Goal: Check status: Check status

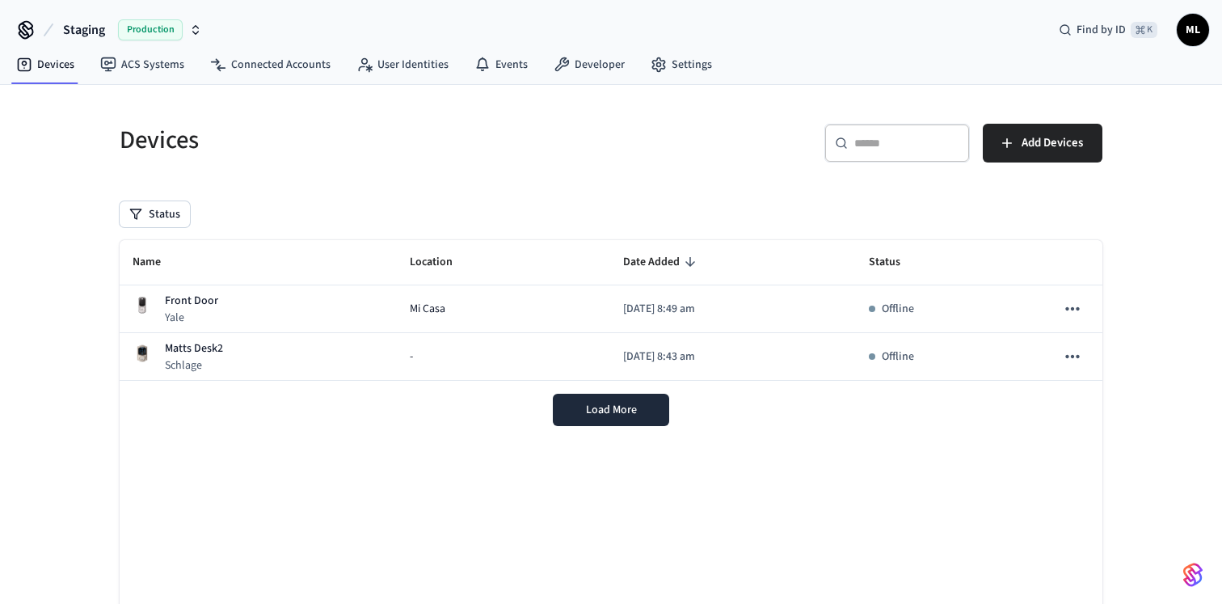
click at [192, 22] on div "Production" at bounding box center [160, 29] width 84 height 21
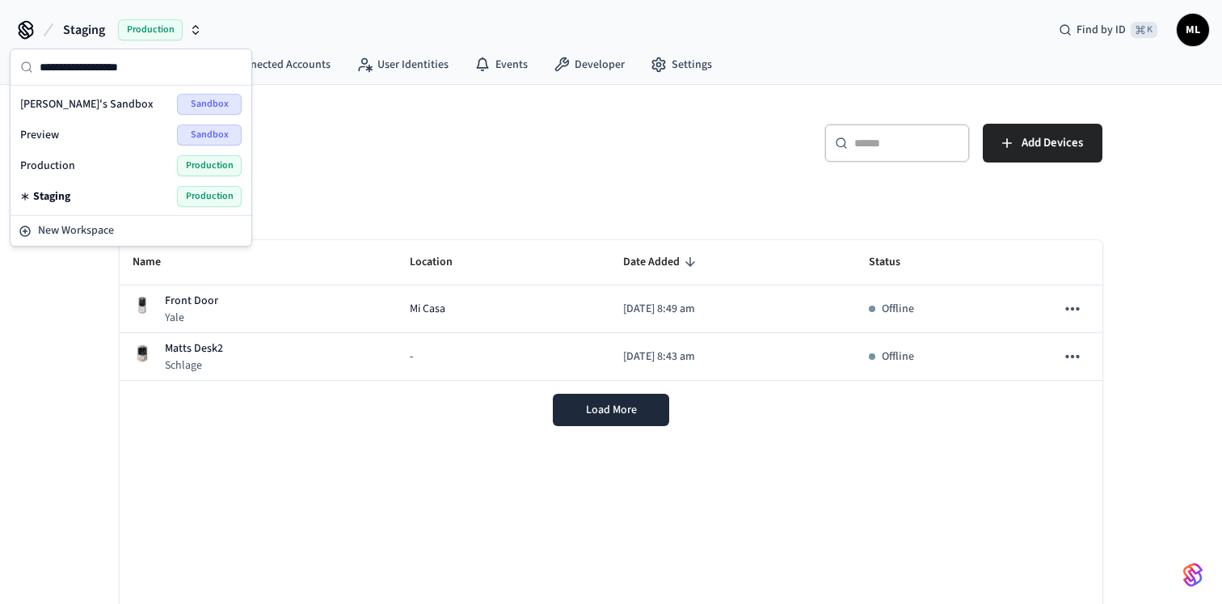
click at [99, 167] on div "Production Production" at bounding box center [131, 165] width 222 height 21
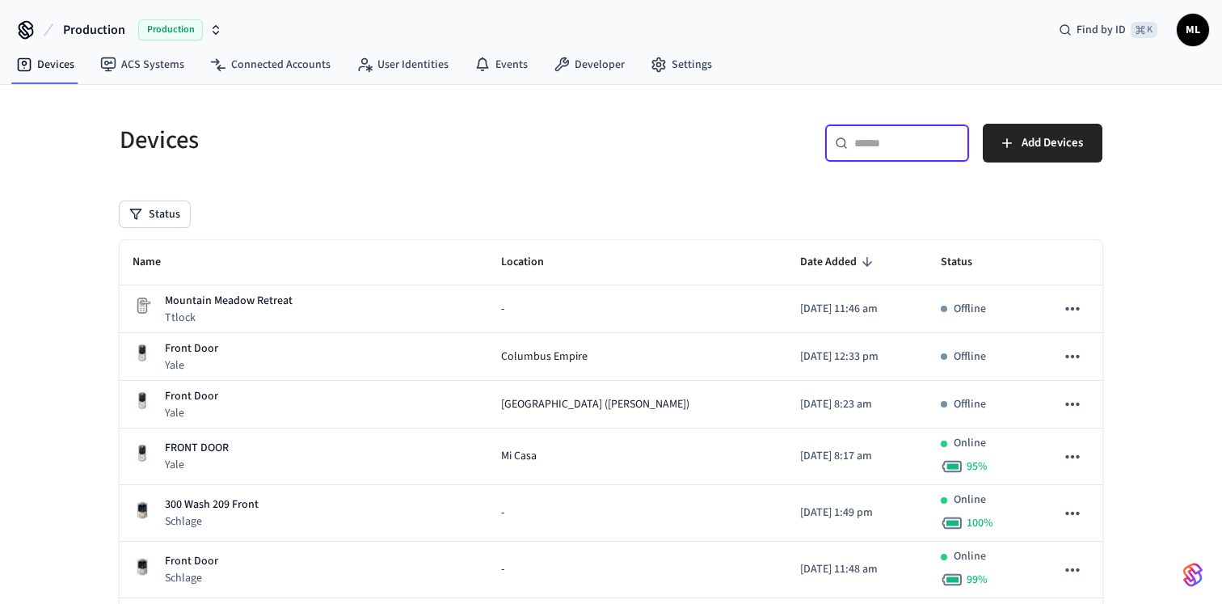
click at [888, 144] on input "text" at bounding box center [907, 143] width 105 height 16
paste input "**********"
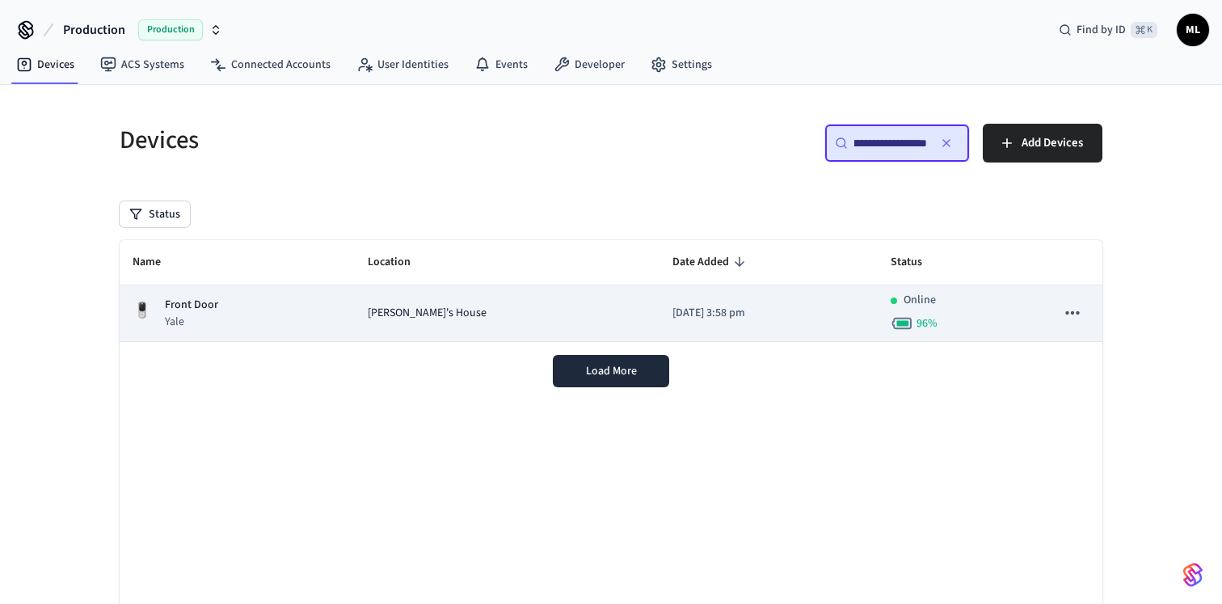
type input "**********"
click at [534, 314] on div "[PERSON_NAME]'s House" at bounding box center [507, 313] width 279 height 17
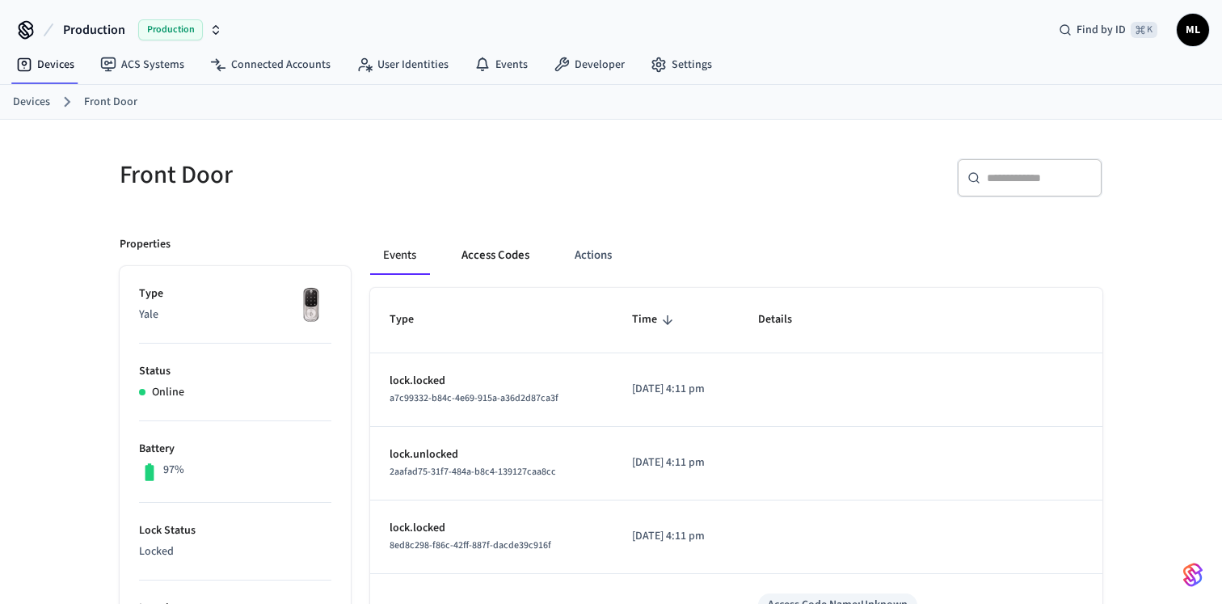
click at [499, 251] on button "Access Codes" at bounding box center [496, 255] width 94 height 39
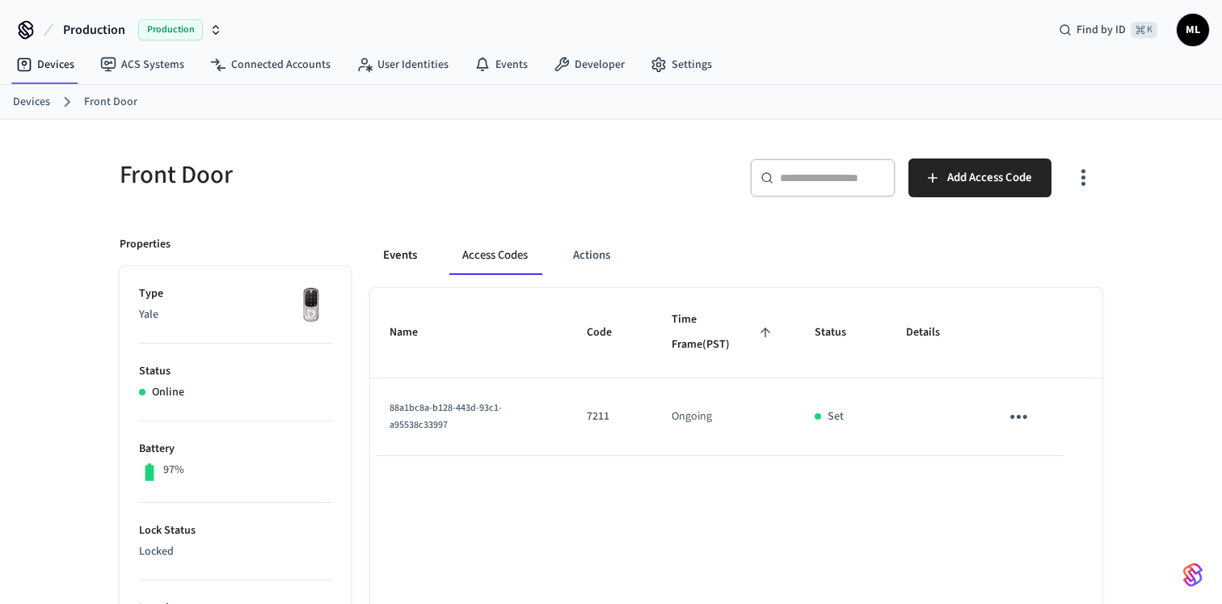
click at [402, 258] on button "Events" at bounding box center [400, 255] width 60 height 39
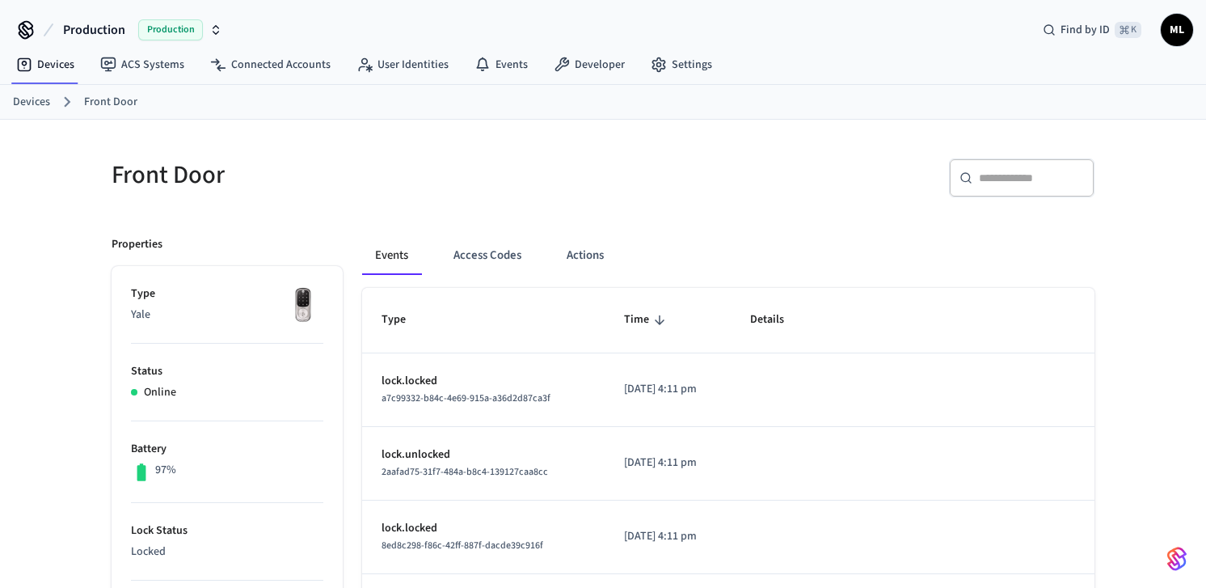
click at [37, 103] on link "Devices" at bounding box center [31, 102] width 37 height 17
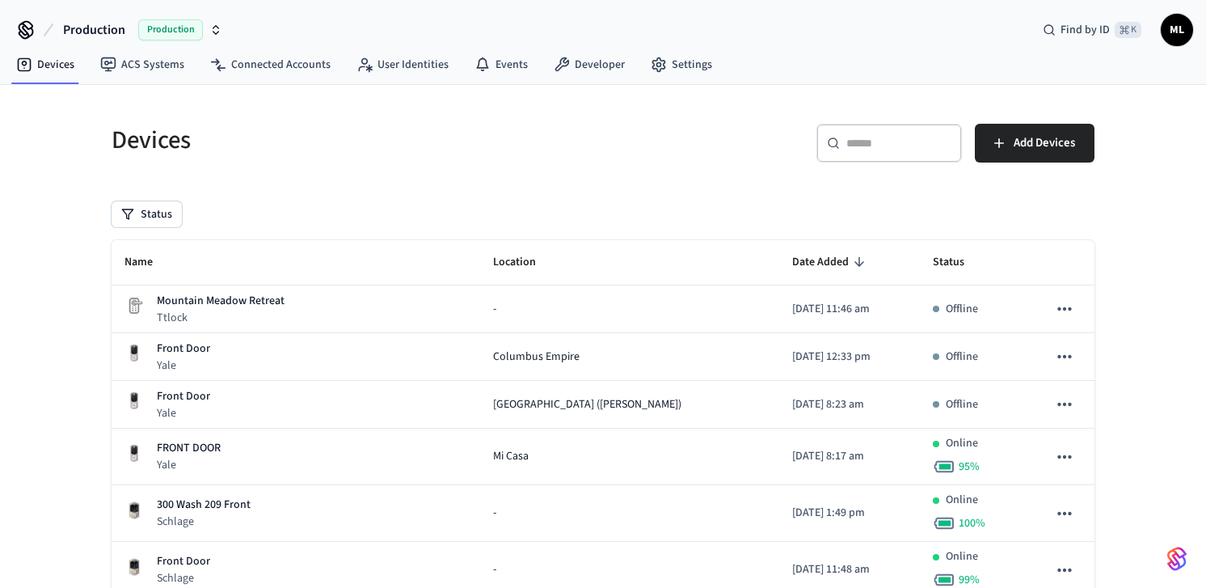
click at [885, 136] on input "text" at bounding box center [899, 143] width 105 height 16
paste input "**********"
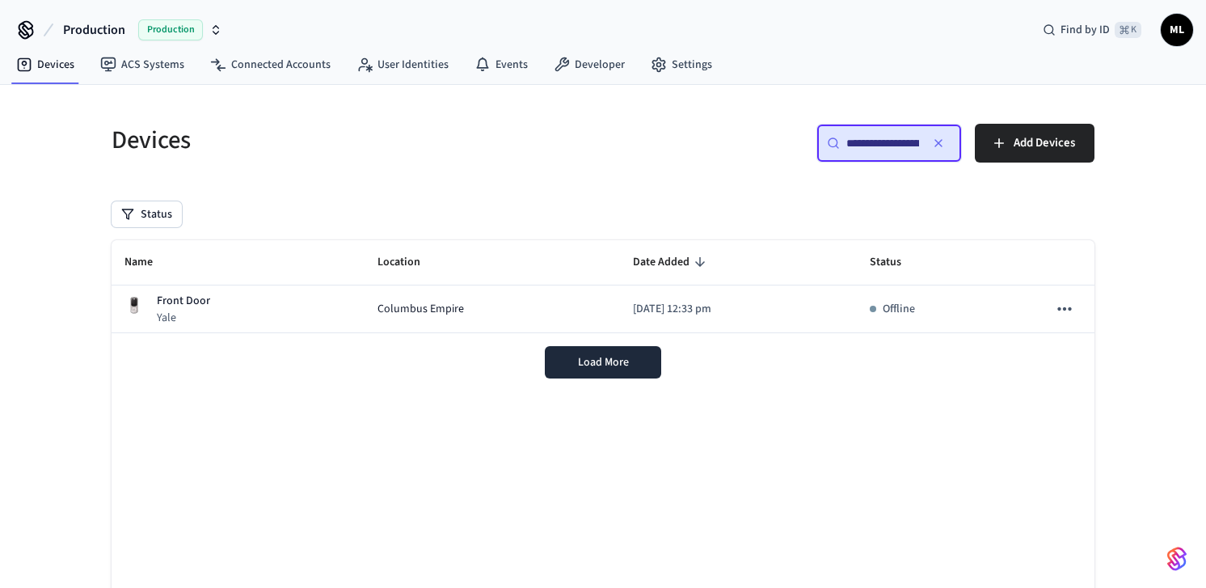
scroll to position [0, 125]
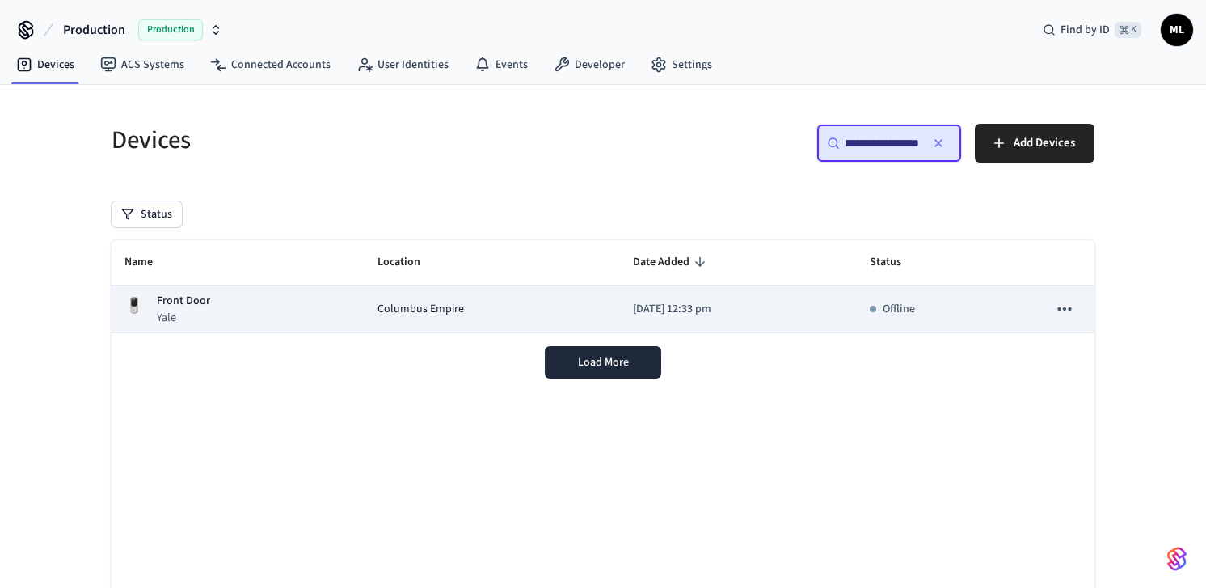
type input "**********"
click at [456, 315] on div "Columbus Empire" at bounding box center [493, 309] width 230 height 17
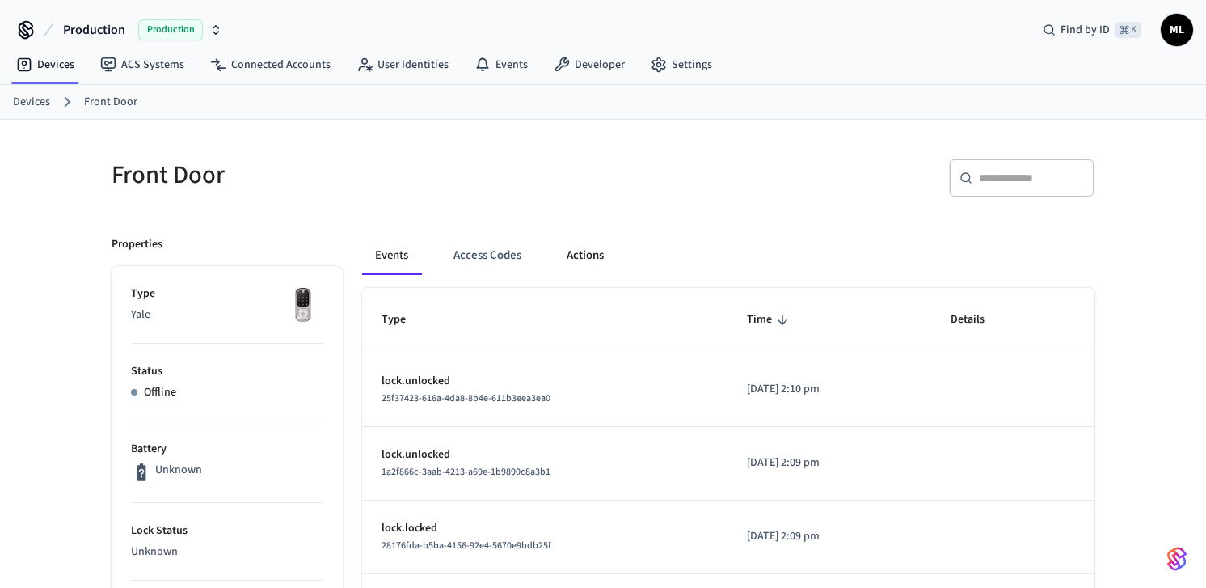
click at [575, 251] on button "Actions" at bounding box center [585, 255] width 63 height 39
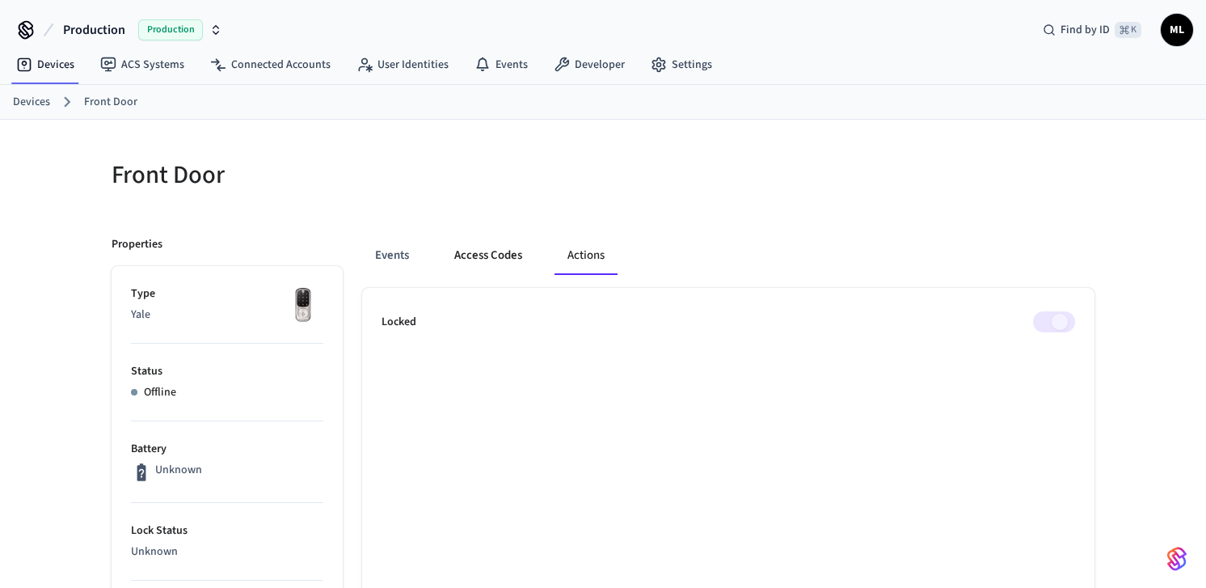
click at [450, 251] on button "Access Codes" at bounding box center [488, 255] width 94 height 39
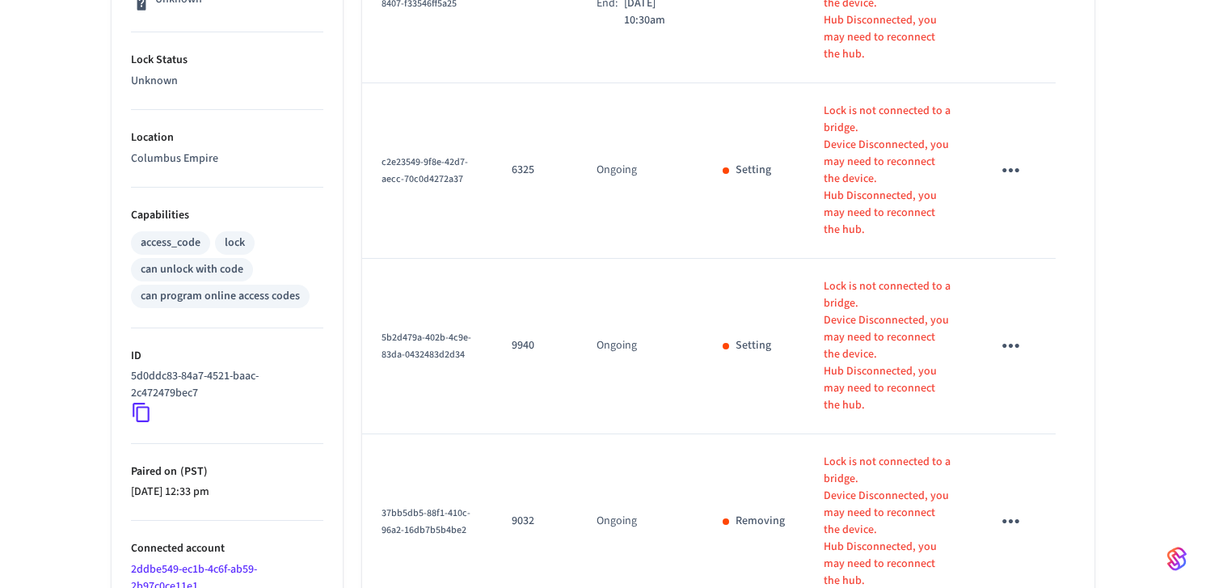
scroll to position [635, 0]
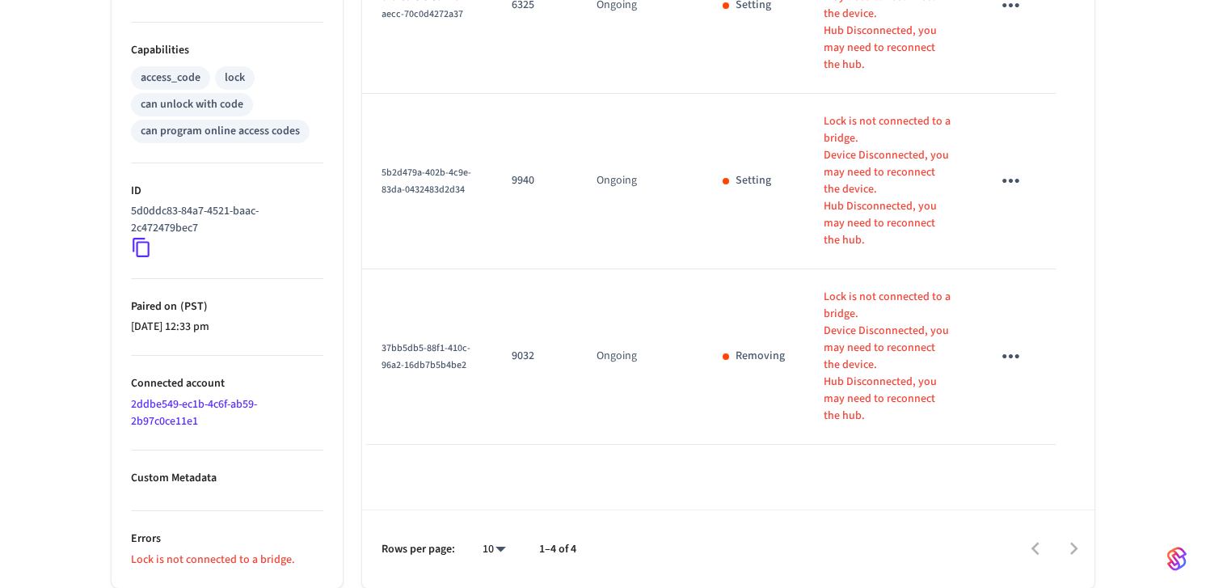
click at [211, 559] on p "Lock is not connected to a bridge." at bounding box center [227, 559] width 192 height 17
copy div "Lock is not connected to a bridge. Events Access Codes Actions"
click at [201, 559] on p "Lock is not connected to a bridge." at bounding box center [227, 559] width 192 height 17
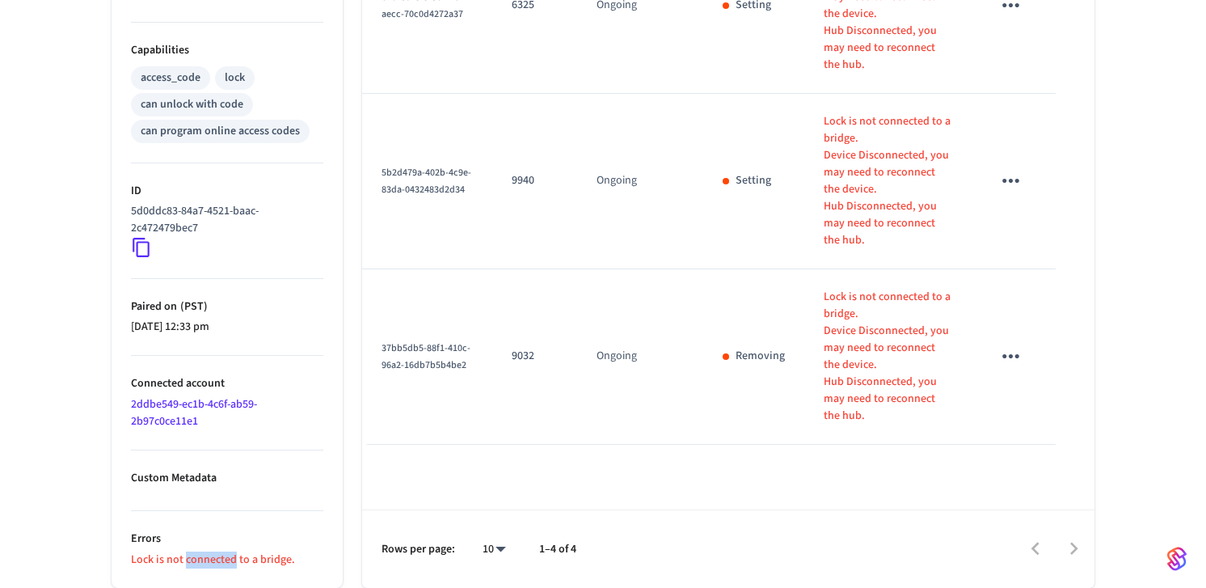
click at [201, 559] on p "Lock is not connected to a bridge." at bounding box center [227, 559] width 192 height 17
click at [291, 560] on p "Lock is not connected to a bridge." at bounding box center [227, 559] width 192 height 17
drag, startPoint x: 293, startPoint y: 560, endPoint x: 139, endPoint y: 552, distance: 153.8
click at [131, 559] on p "Lock is not connected to a bridge." at bounding box center [227, 559] width 192 height 17
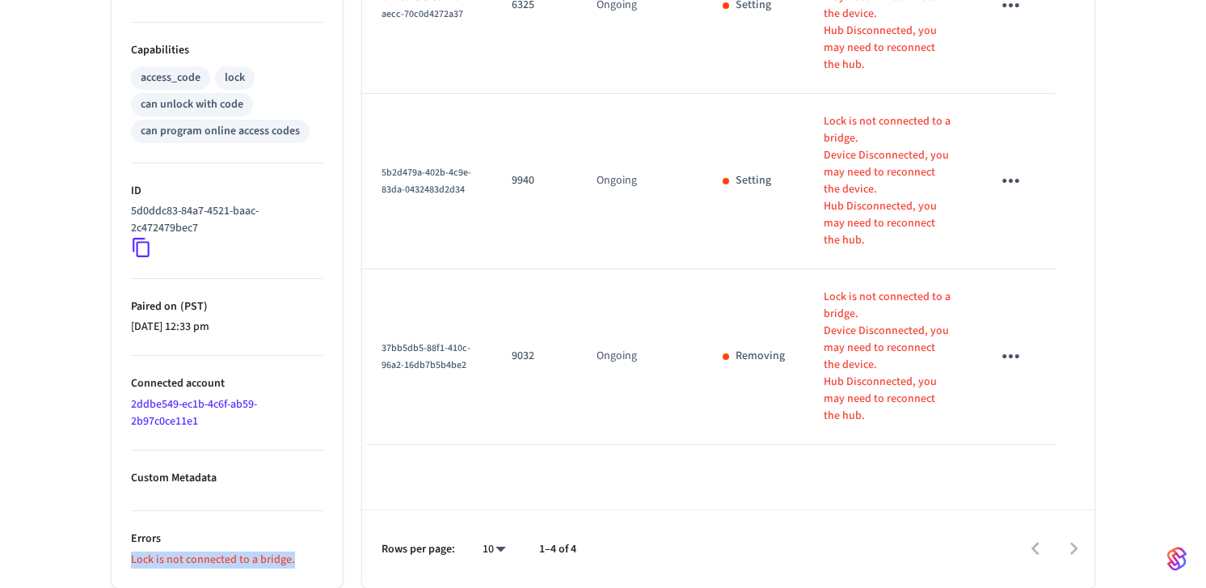
copy p "Lock is not connected to a bridge."
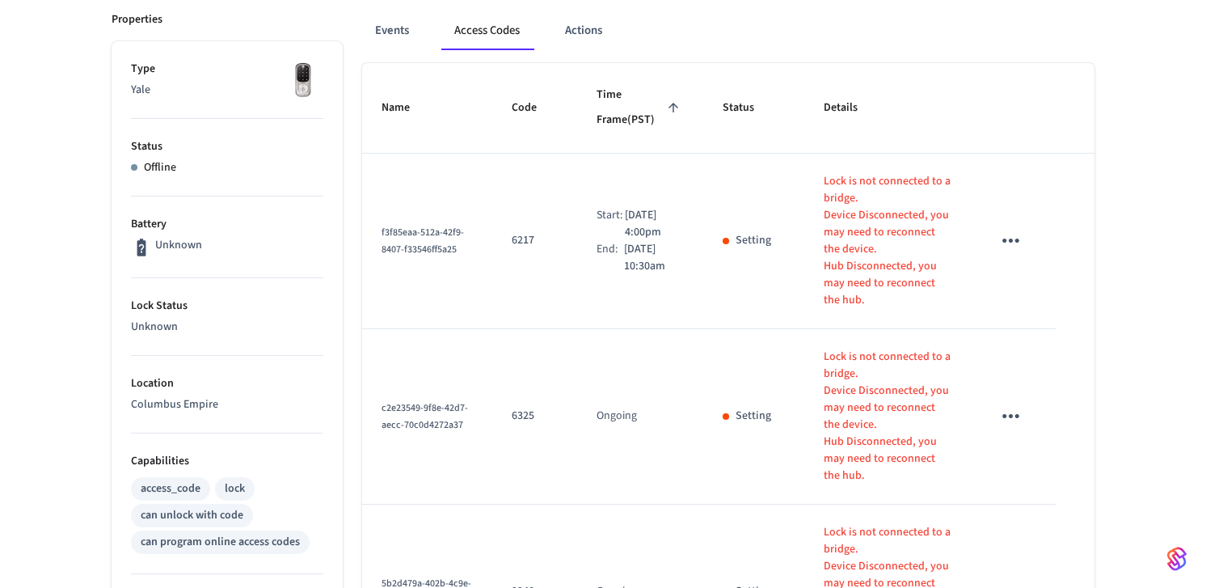
scroll to position [26, 0]
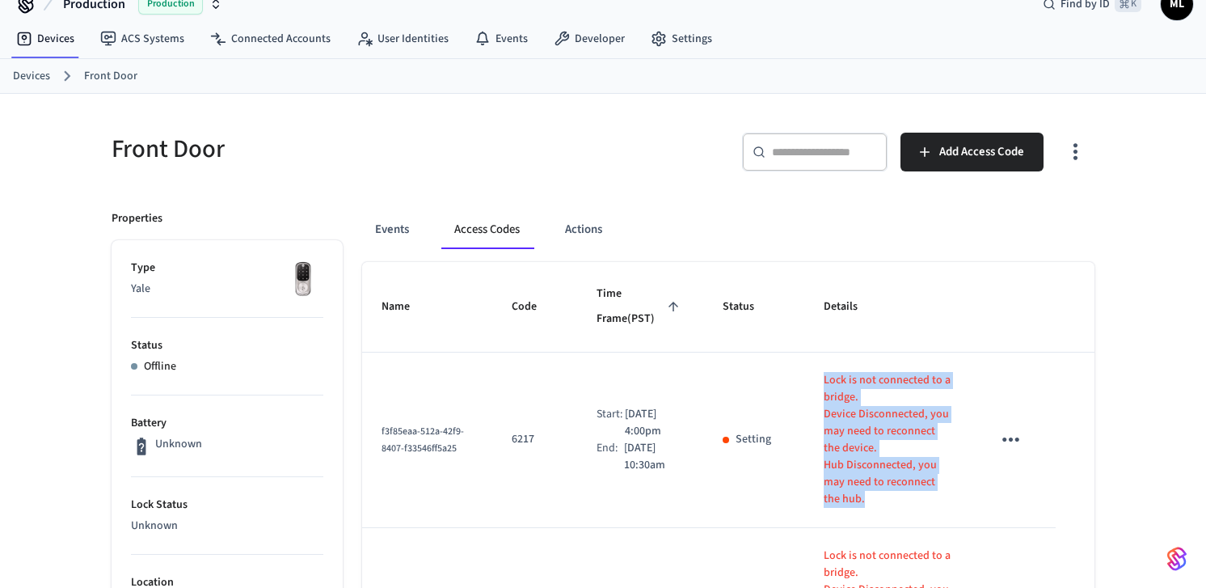
drag, startPoint x: 870, startPoint y: 499, endPoint x: 821, endPoint y: 383, distance: 125.4
click at [821, 383] on td "Lock is not connected to a bridge. Device Disconnected, you may need to reconne…" at bounding box center [888, 440] width 168 height 175
copy div "Lock is not connected to a bridge. Device Disconnected, you may need to reconne…"
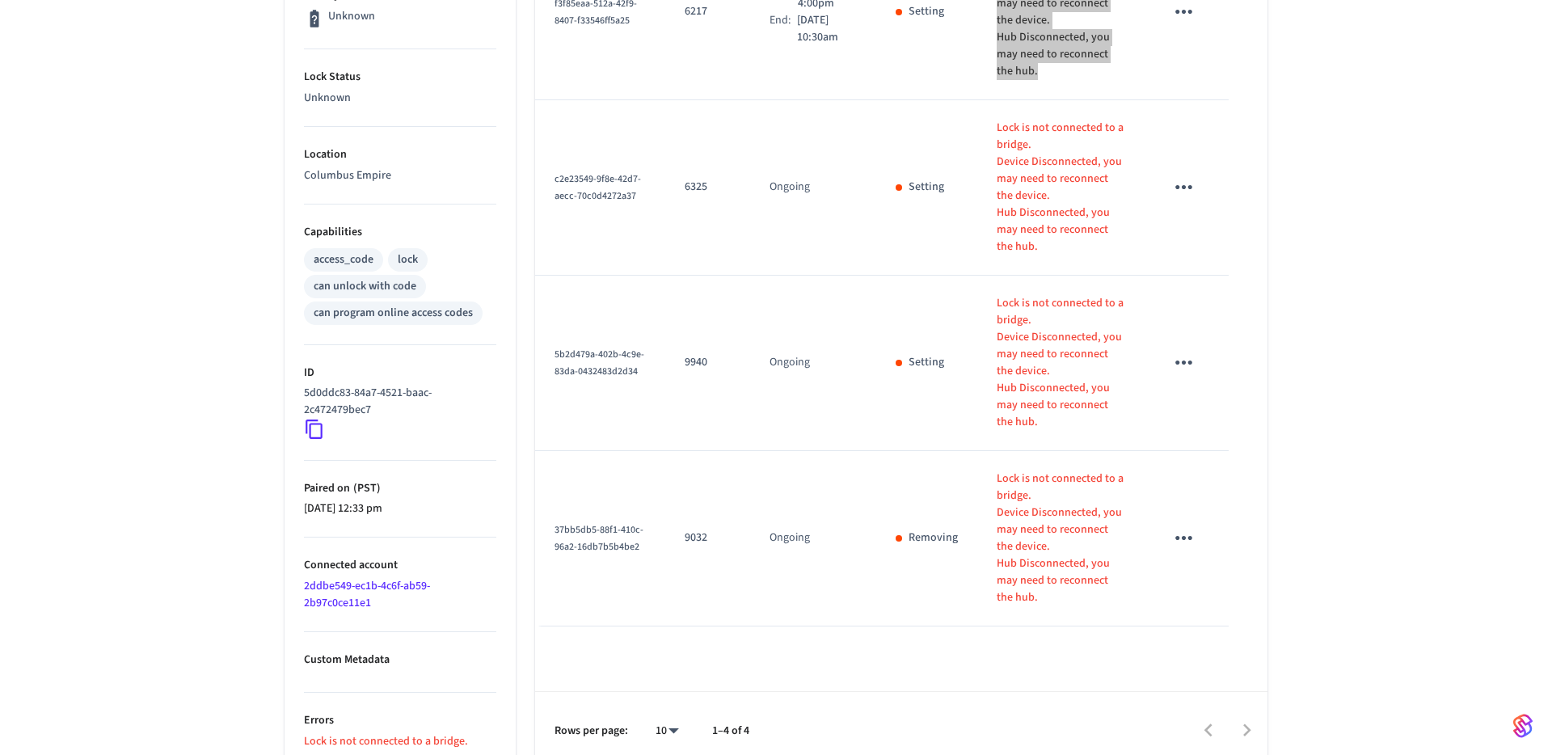
scroll to position [468, 0]
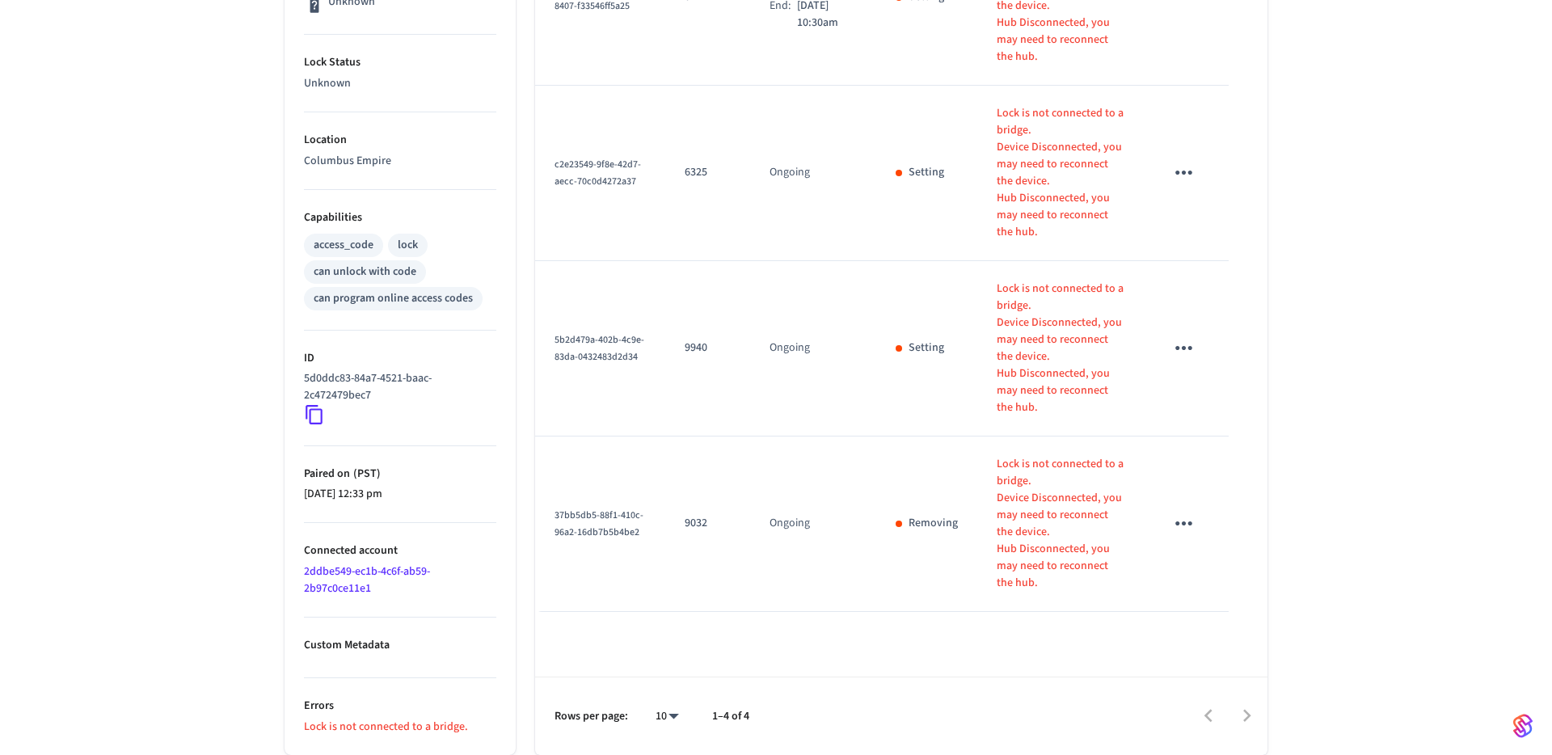
click at [817, 425] on td "Ongoing" at bounding box center [813, 348] width 126 height 175
click at [872, 397] on td "Ongoing" at bounding box center [813, 348] width 126 height 175
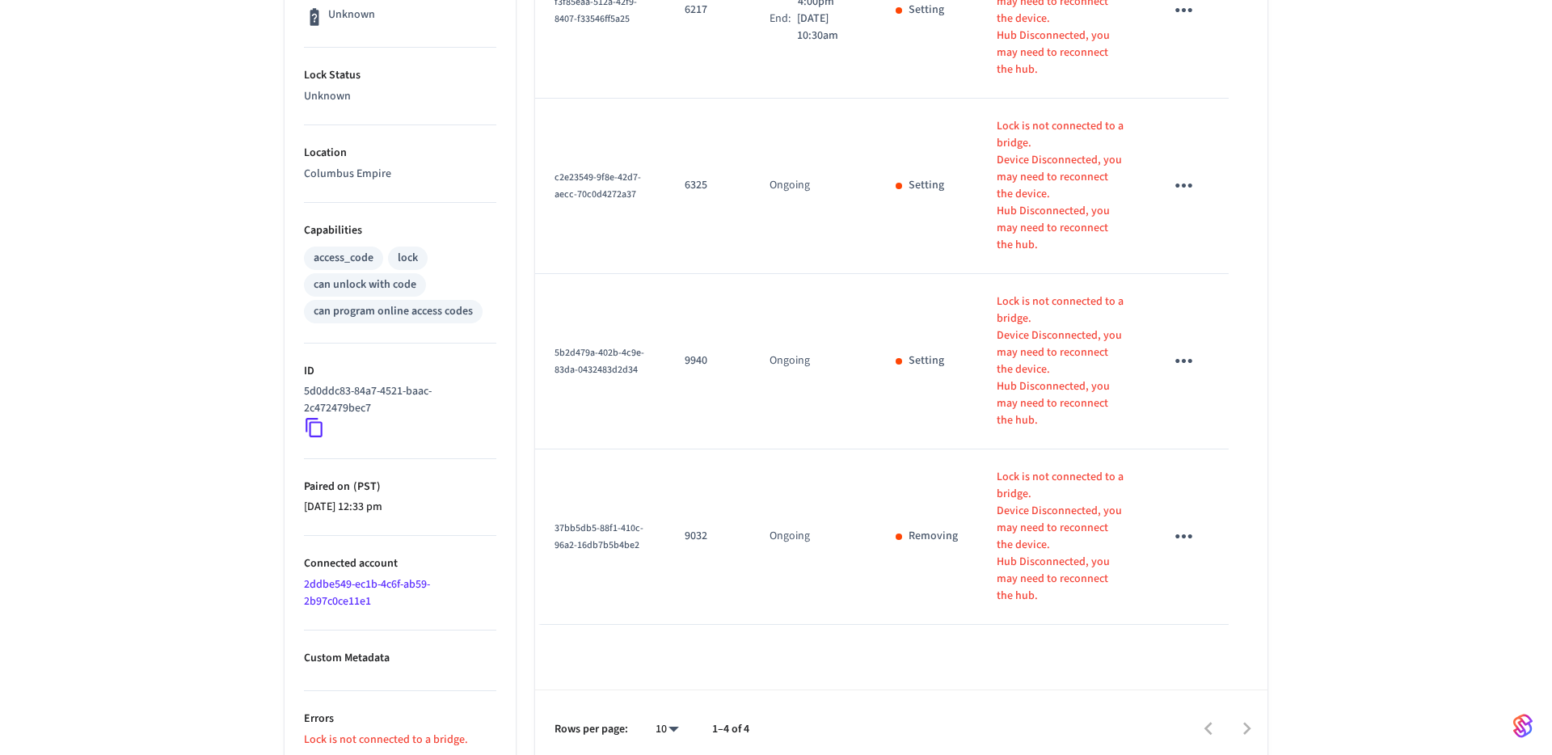
scroll to position [465, 0]
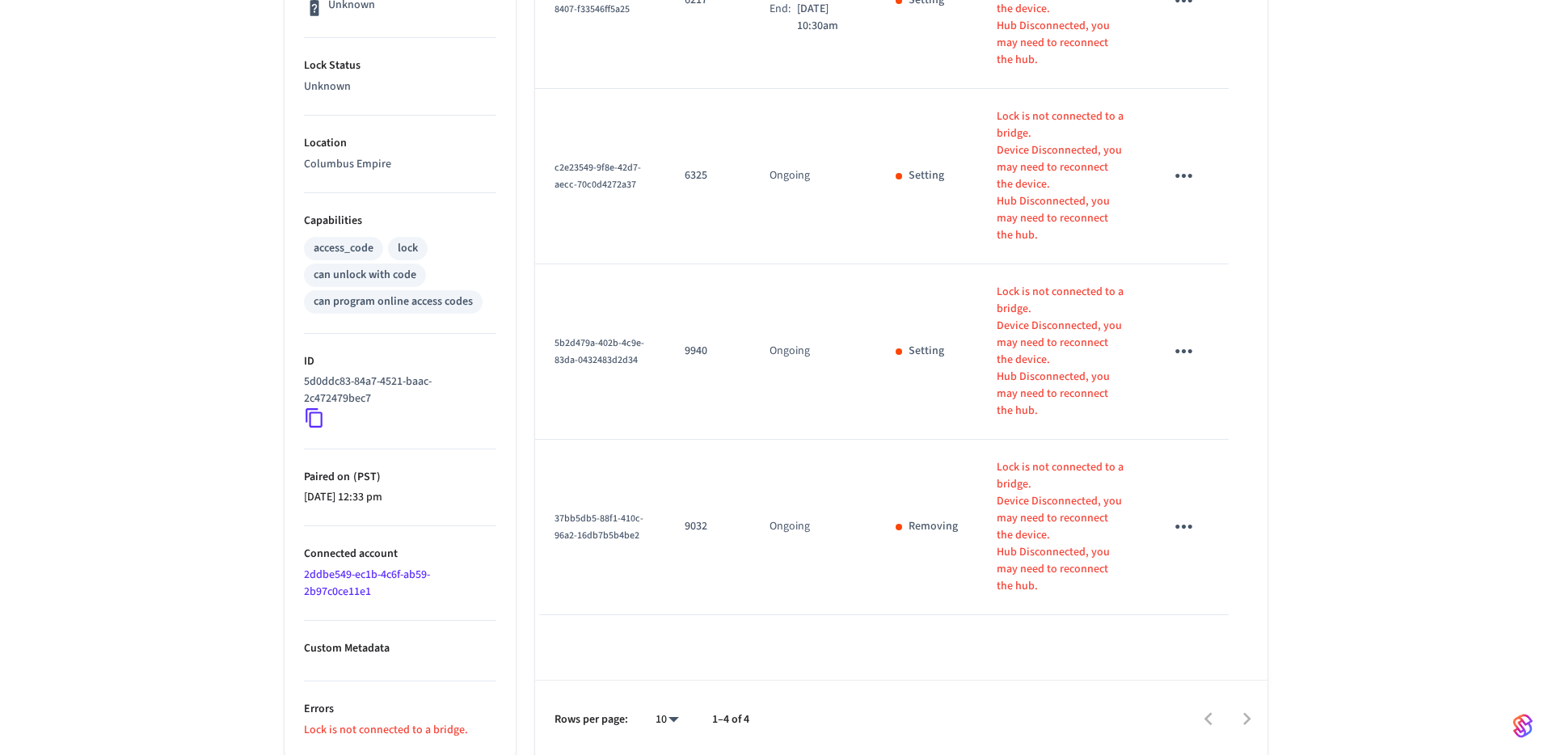
click at [369, 603] on p "Lock is not connected to a bridge." at bounding box center [400, 730] width 192 height 17
copy div "Lock is not connected to a bridge. Events Access Codes Actions"
